Goal: Transaction & Acquisition: Purchase product/service

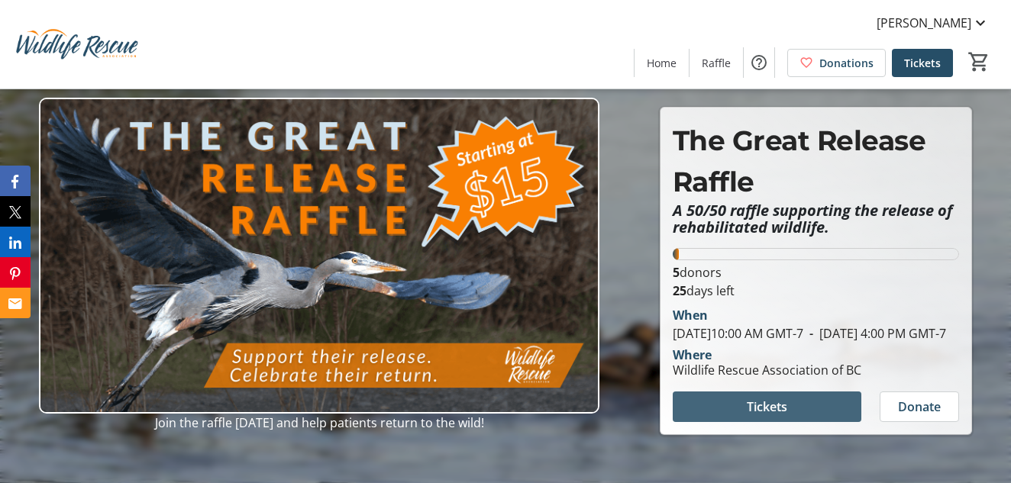
click at [761, 416] on span "Tickets" at bounding box center [767, 407] width 40 height 18
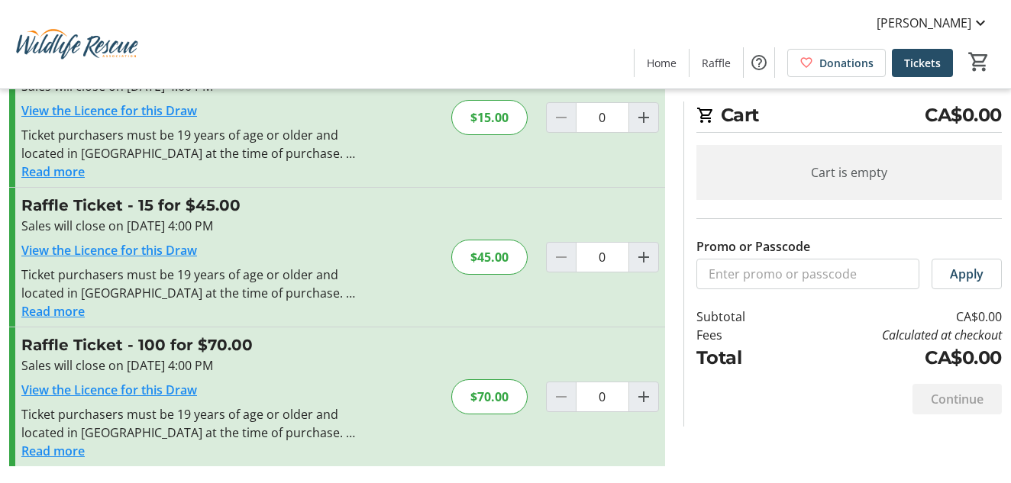
scroll to position [80, 0]
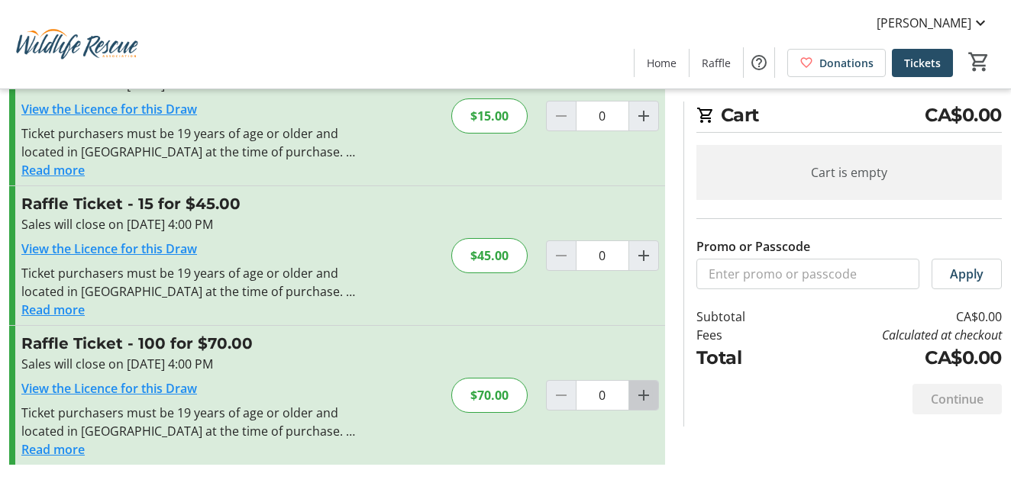
click at [641, 396] on mat-icon "Increment by one" at bounding box center [643, 395] width 18 height 18
type input "1"
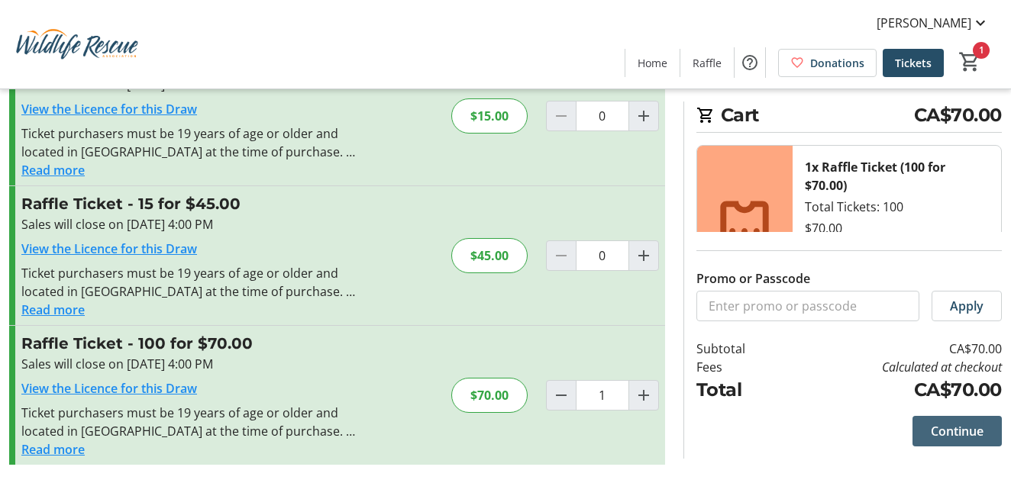
click at [955, 431] on span "Continue" at bounding box center [957, 431] width 53 height 18
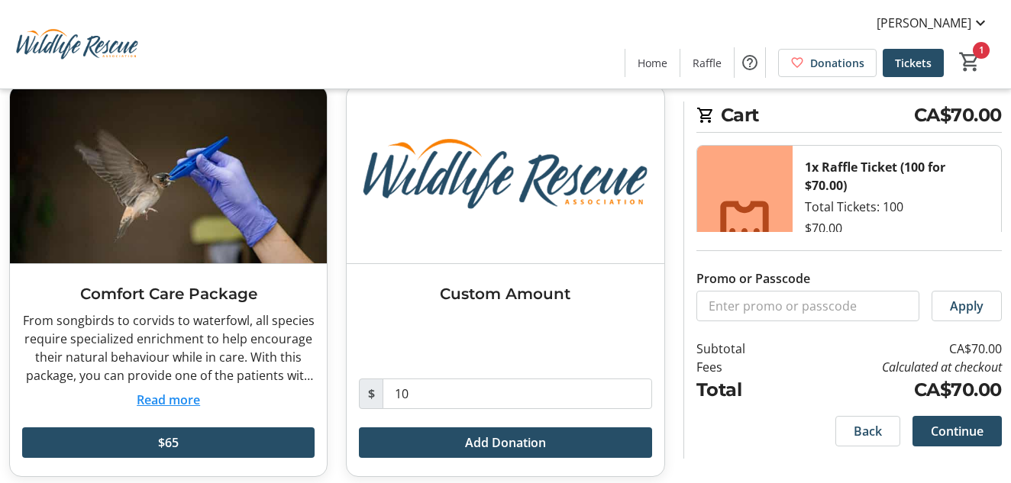
scroll to position [450, 0]
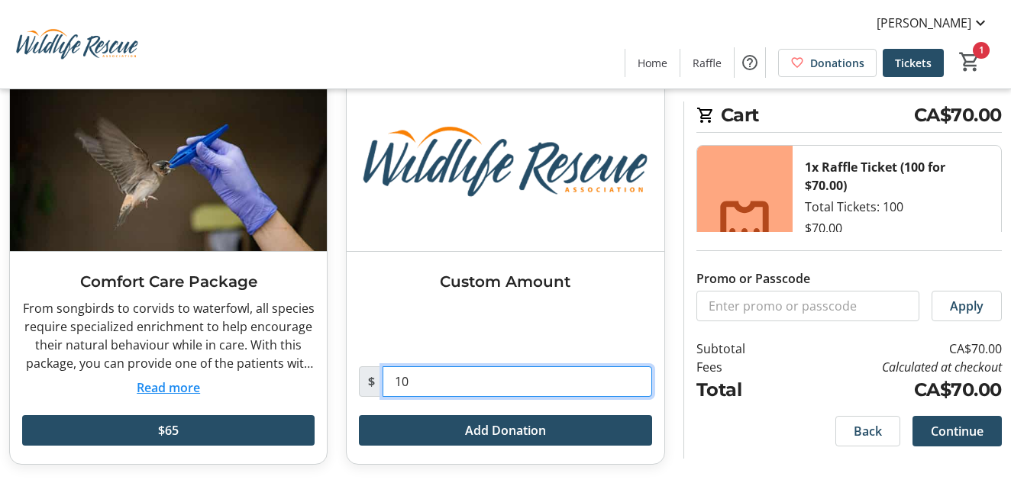
click at [399, 380] on input "10" at bounding box center [516, 381] width 269 height 31
type input "30"
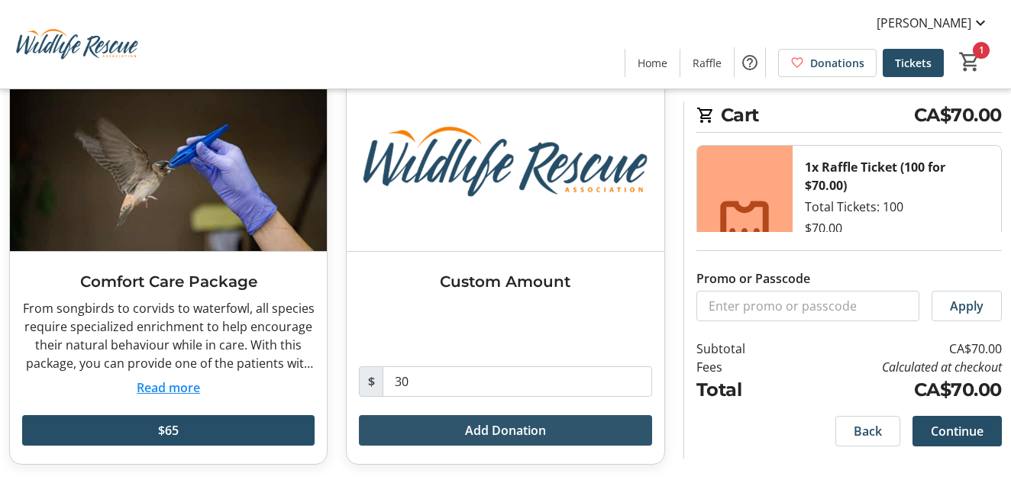
click at [496, 431] on span "Add Donation" at bounding box center [505, 430] width 81 height 18
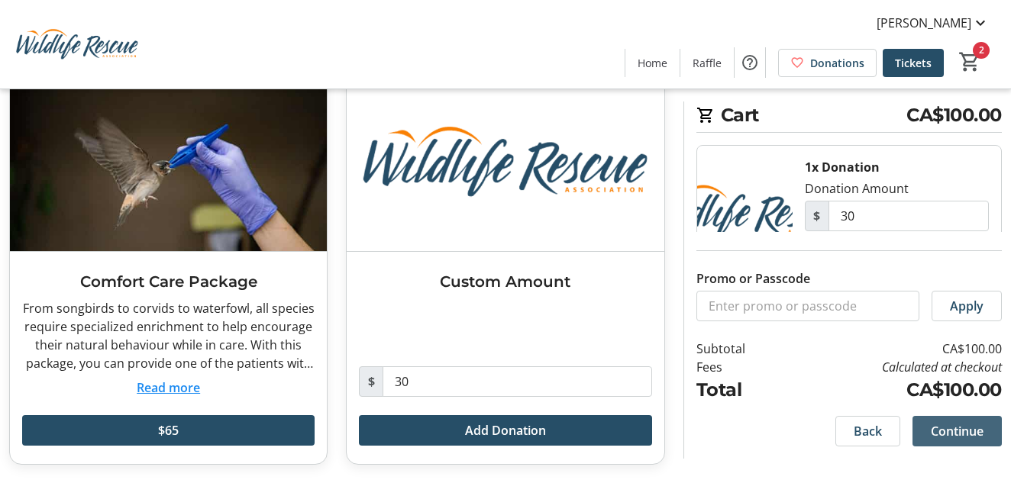
click at [952, 434] on span "Continue" at bounding box center [957, 431] width 53 height 18
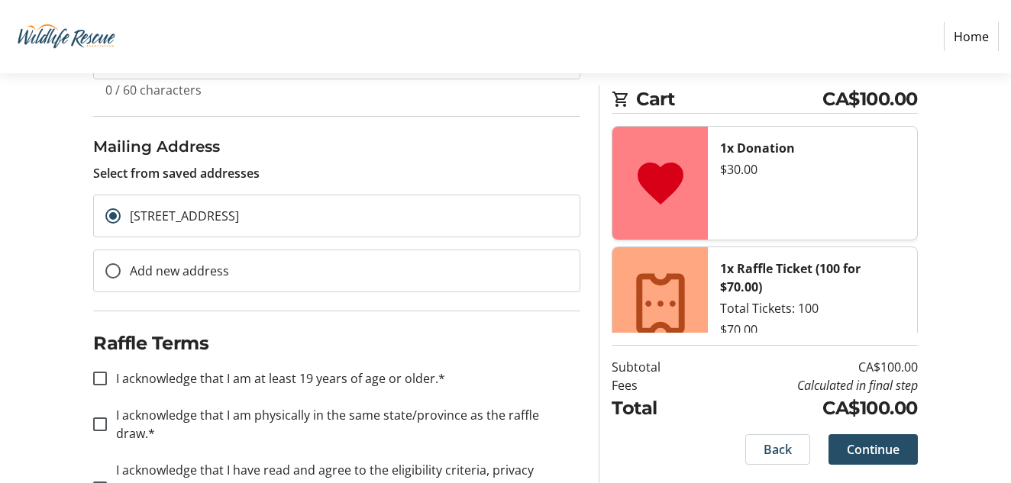
scroll to position [498, 0]
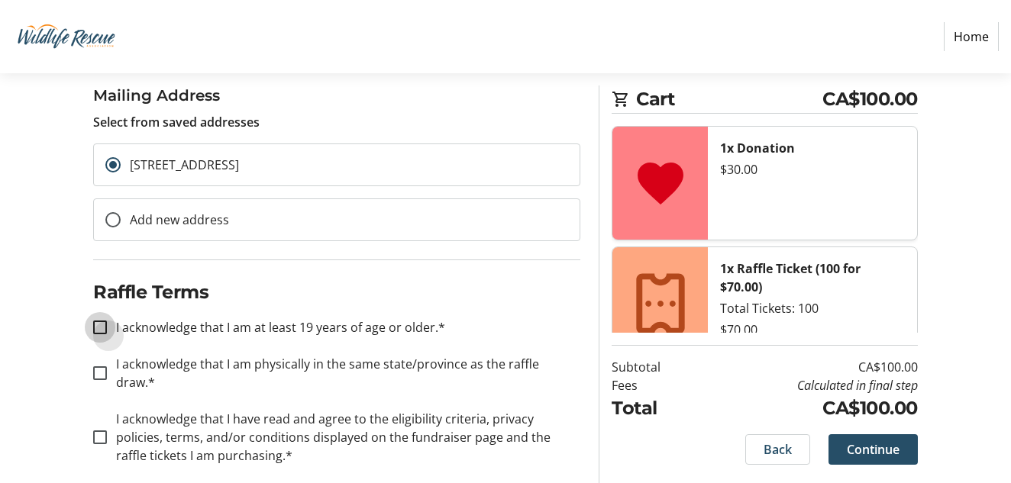
click at [97, 324] on input "I acknowledge that I am at least 19 years of age or older.*" at bounding box center [100, 328] width 14 height 14
checkbox input "true"
click at [96, 366] on input "I acknowledge that I am physically in the same state/province as the raffle dra…" at bounding box center [100, 373] width 14 height 14
checkbox input "true"
click at [96, 431] on input "I acknowledge that I have read and agree to the eligibility criteria, privacy p…" at bounding box center [100, 438] width 14 height 14
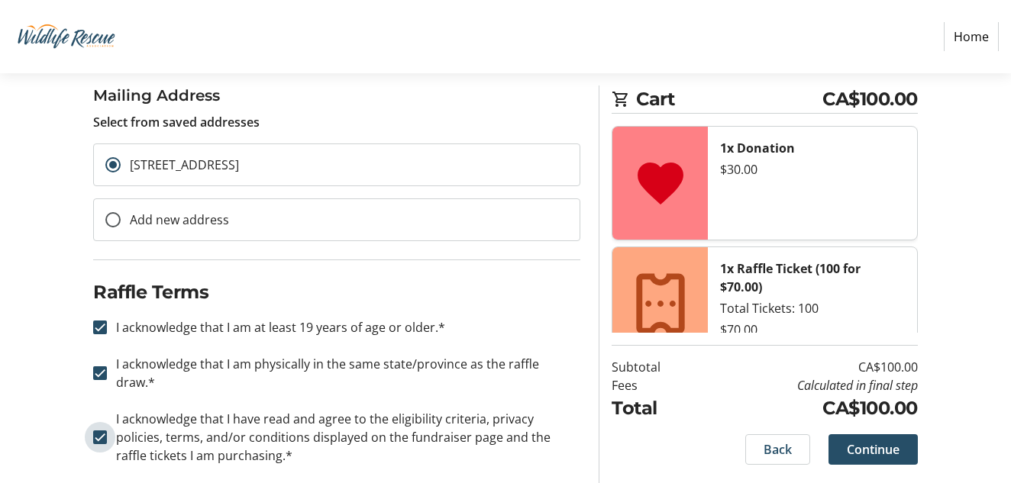
checkbox input "true"
click at [869, 450] on span "Continue" at bounding box center [873, 449] width 53 height 18
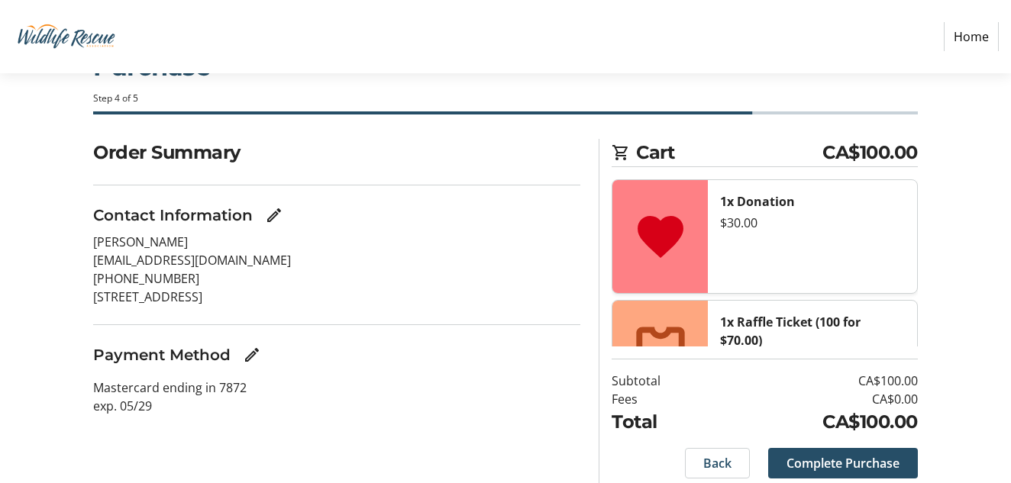
scroll to position [114, 0]
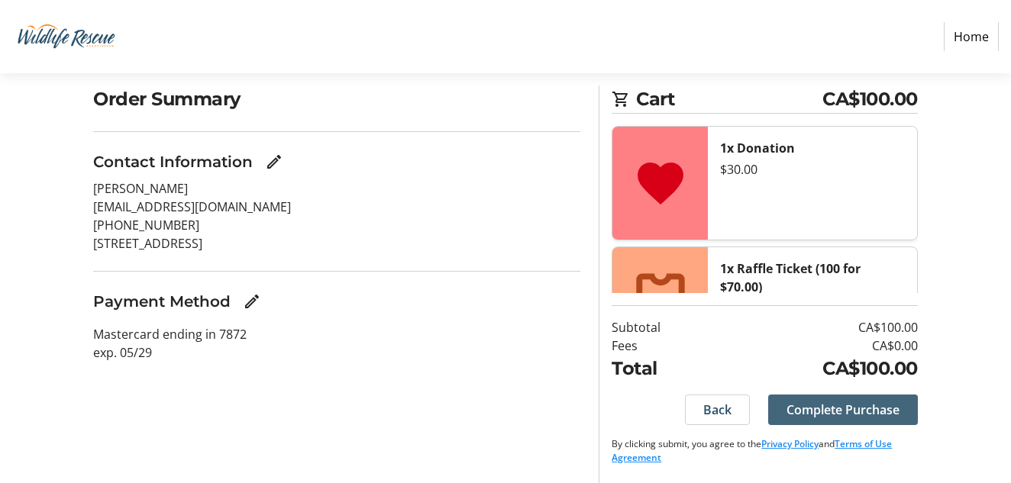
click at [809, 407] on span "Complete Purchase" at bounding box center [842, 410] width 113 height 18
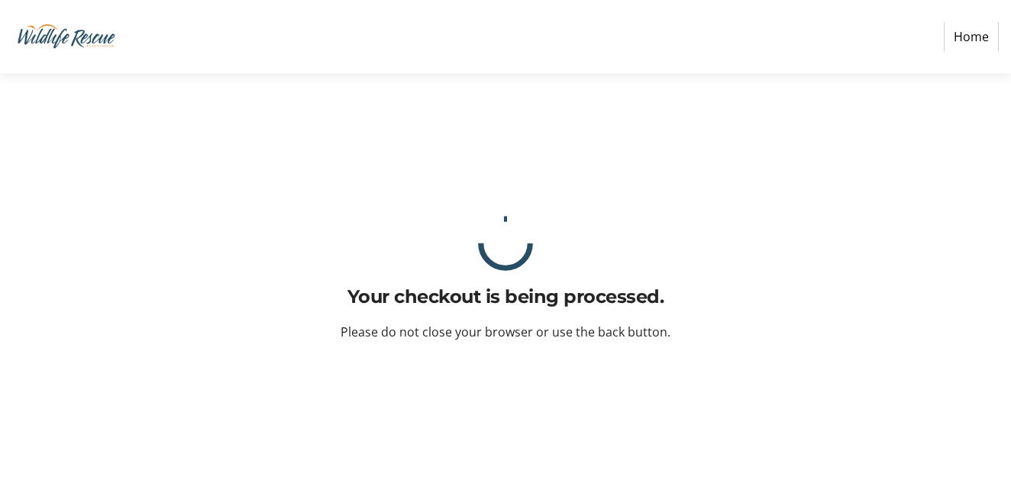
scroll to position [0, 0]
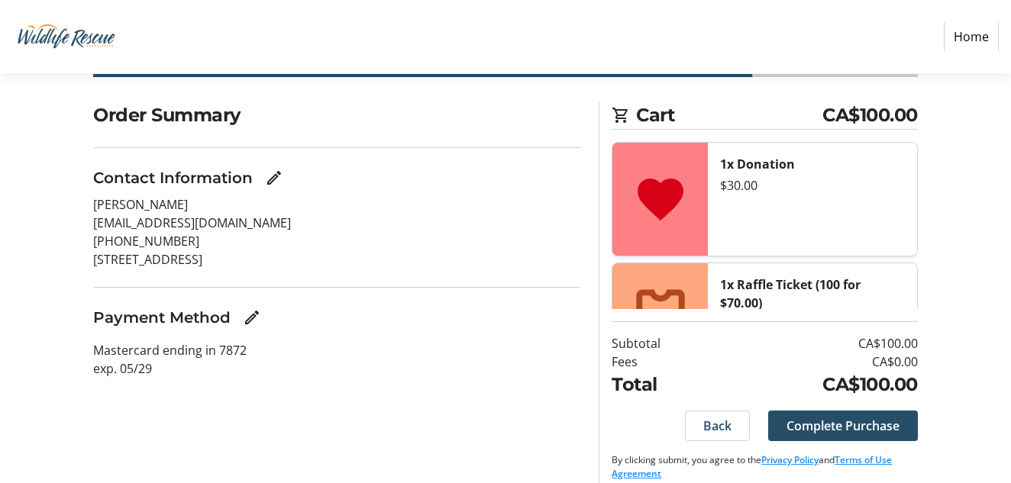
scroll to position [114, 0]
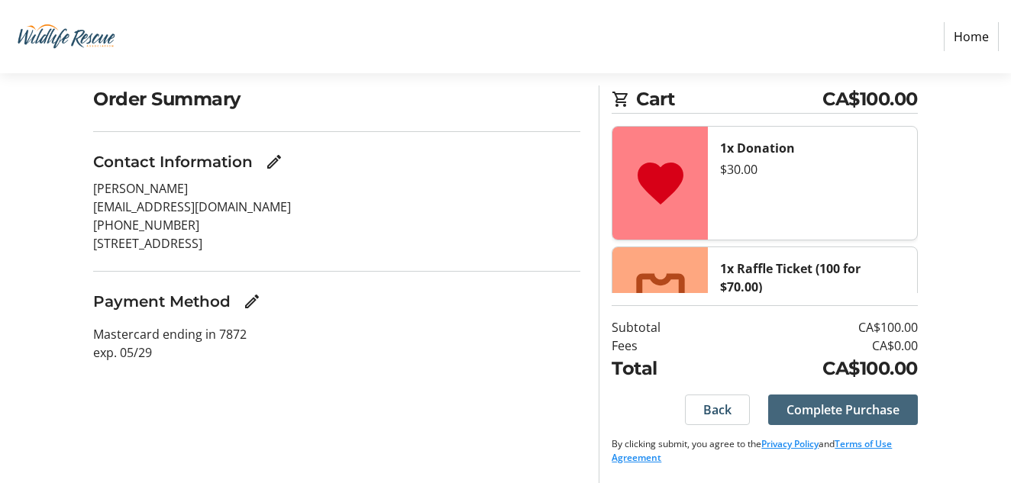
click at [824, 413] on span "Complete Purchase" at bounding box center [842, 410] width 113 height 18
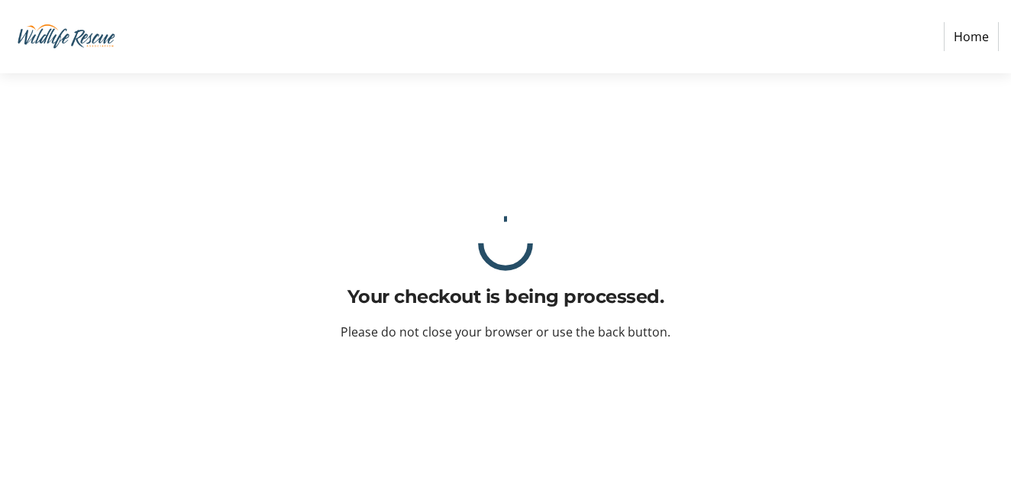
scroll to position [0, 0]
